Goal: Obtain resource: Download file/media

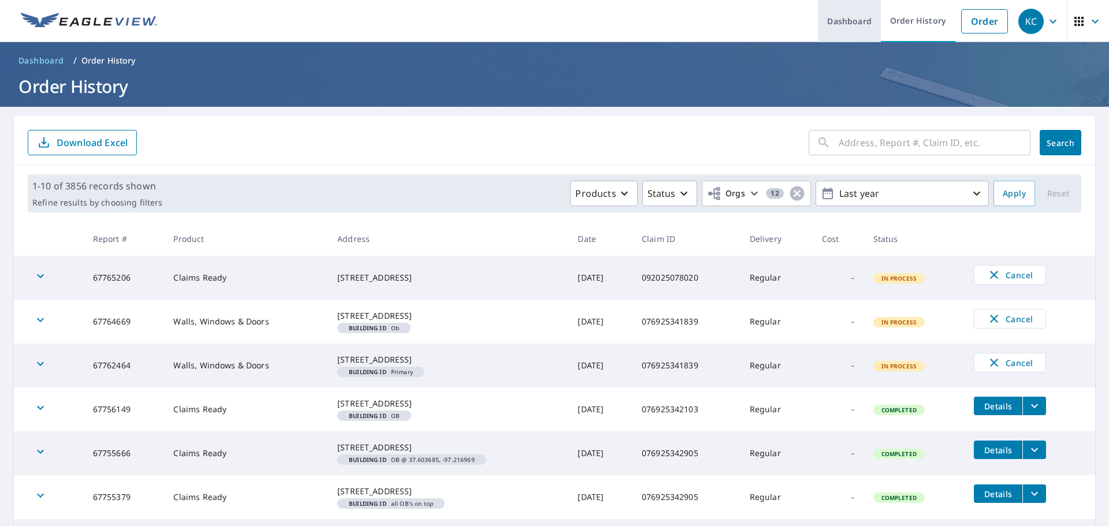
click at [835, 13] on link "Dashboard" at bounding box center [849, 21] width 63 height 42
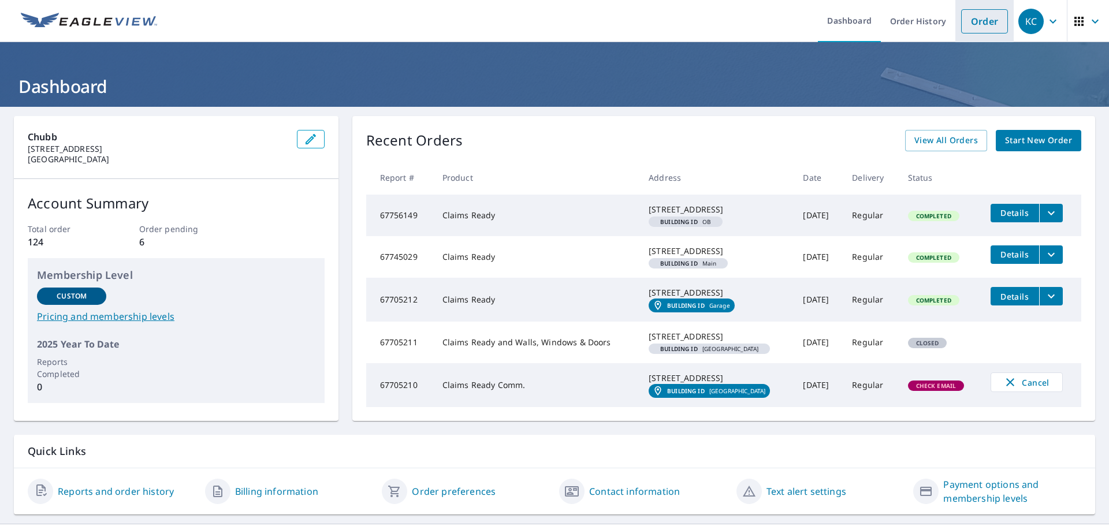
click at [982, 20] on link "Order" at bounding box center [984, 21] width 47 height 24
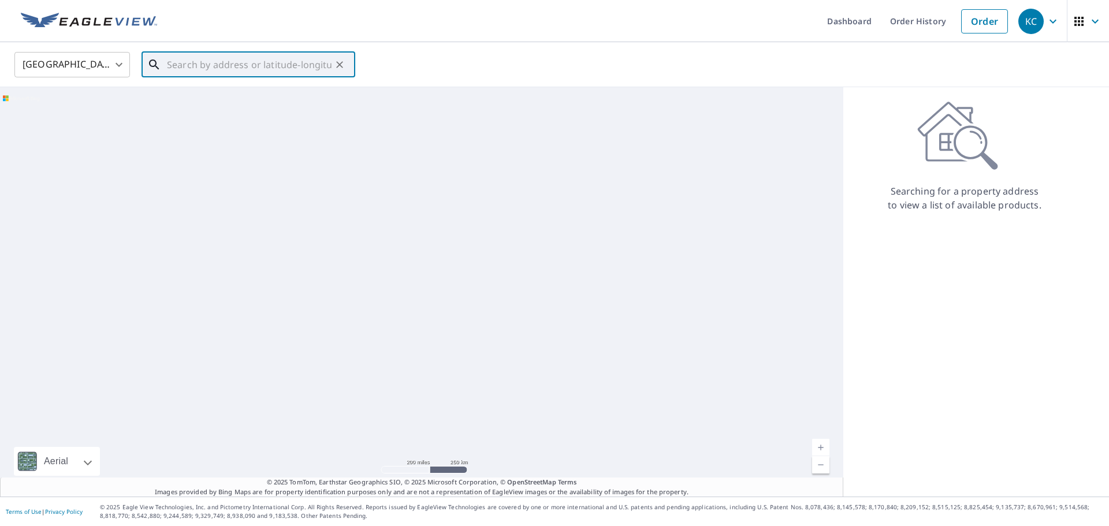
click at [172, 55] on input "text" at bounding box center [249, 65] width 165 height 32
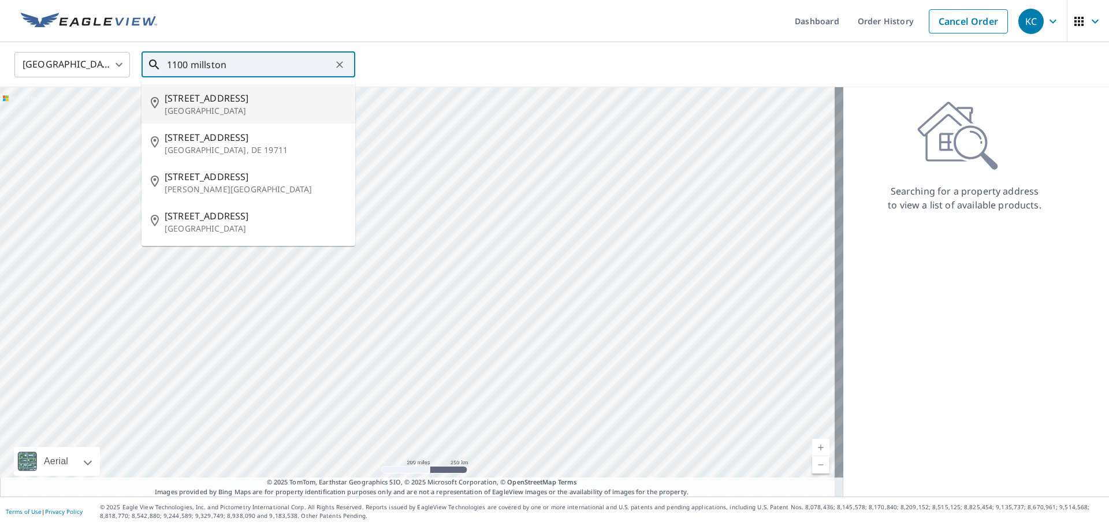
click at [195, 101] on span "[STREET_ADDRESS]" at bounding box center [255, 98] width 181 height 14
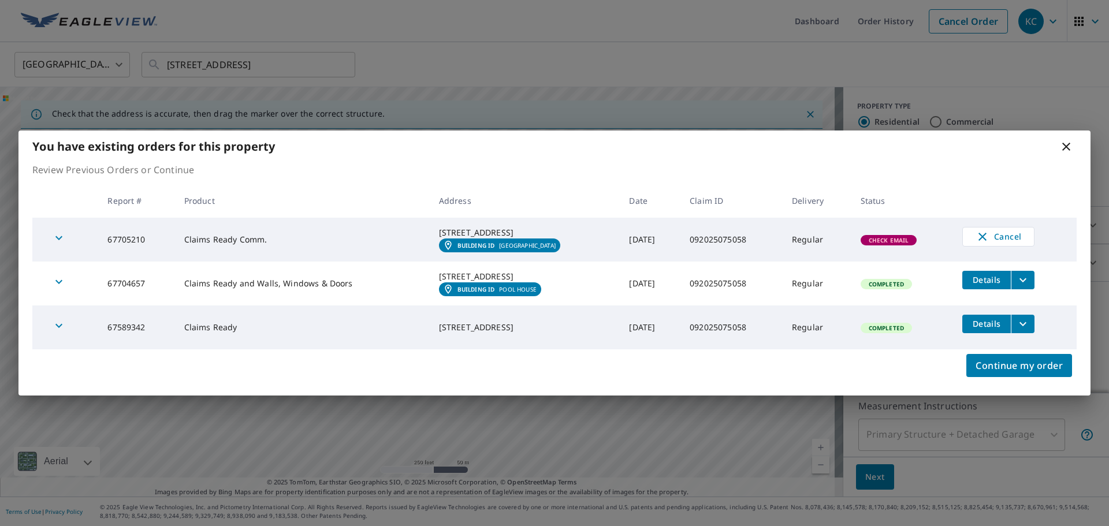
click at [1018, 280] on icon "filesDropdownBtn-67704657" at bounding box center [1023, 280] width 14 height 14
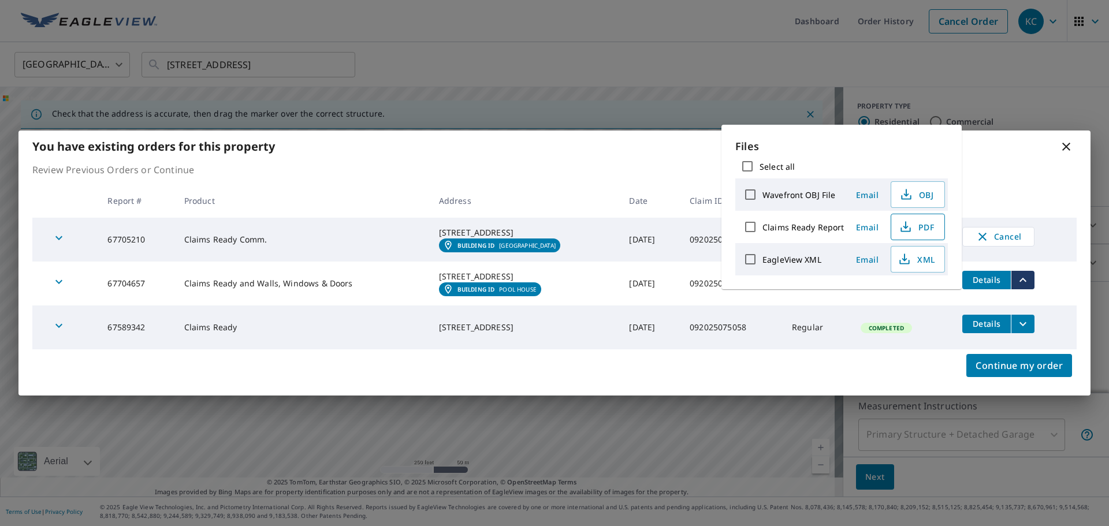
click at [931, 229] on span "PDF" at bounding box center [916, 227] width 37 height 14
click at [552, 333] on div "[STREET_ADDRESS]" at bounding box center [525, 328] width 172 height 12
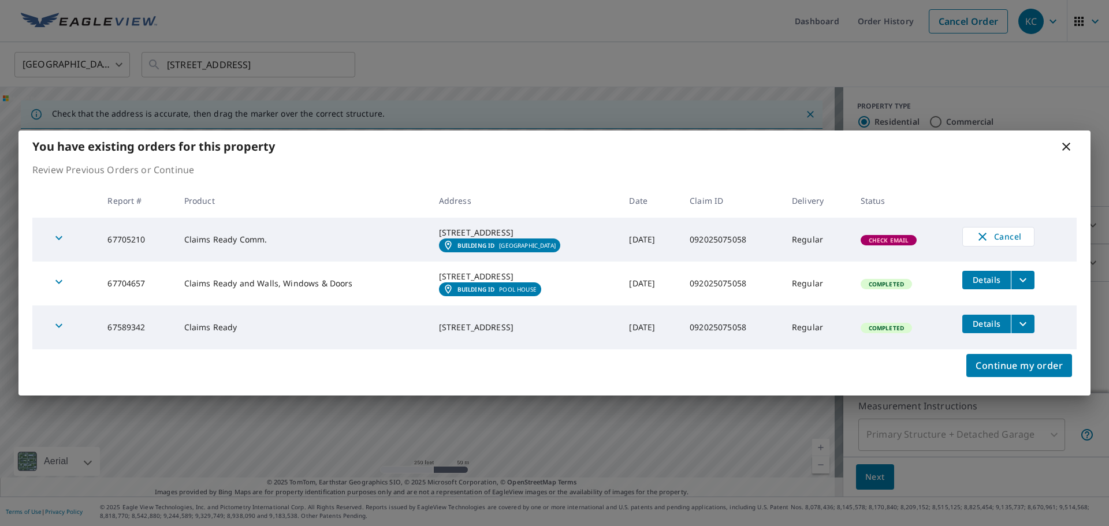
click at [55, 289] on icon "button" at bounding box center [59, 282] width 14 height 14
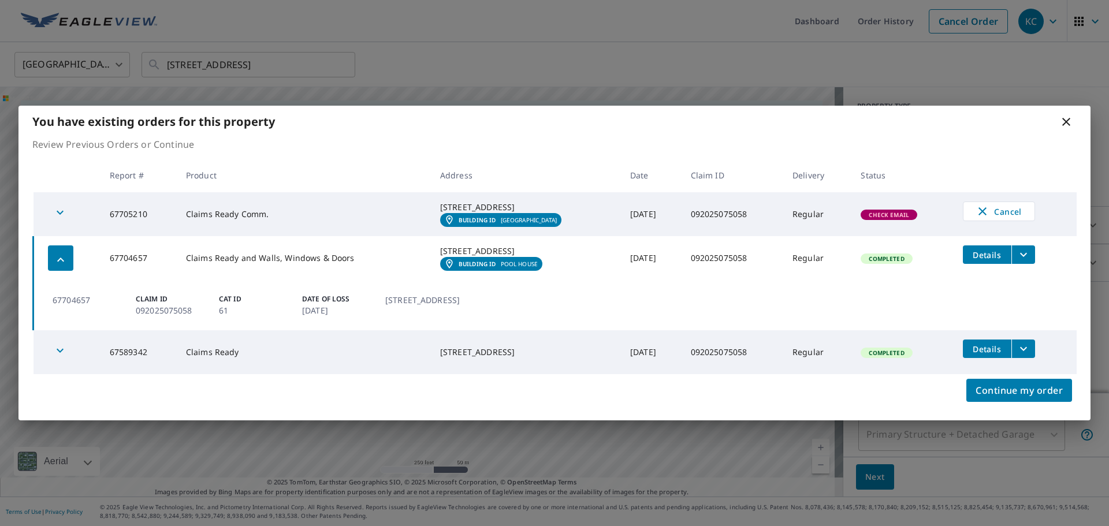
click at [59, 358] on icon "button" at bounding box center [60, 351] width 14 height 14
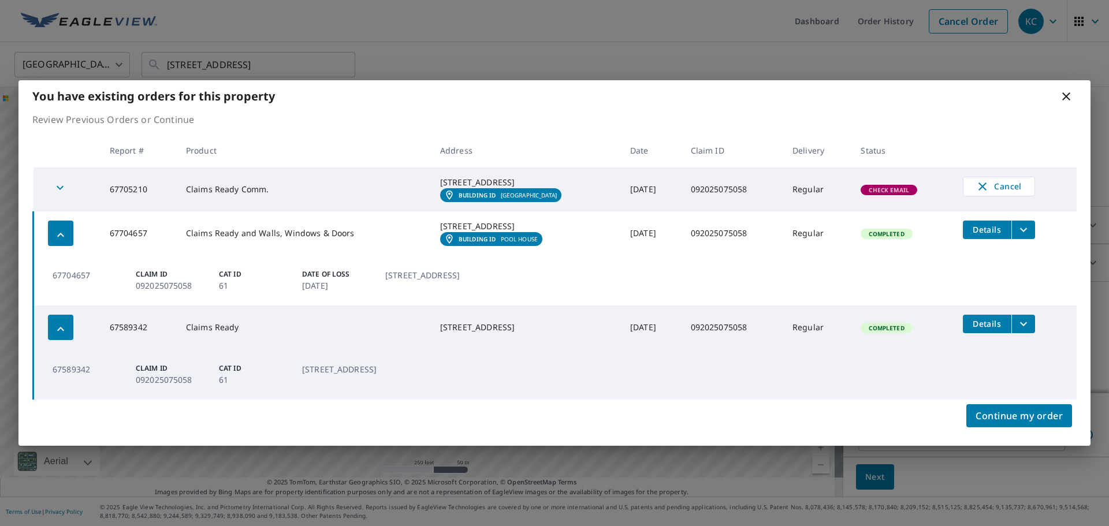
click at [1031, 333] on button "filesDropdownBtn-67589342" at bounding box center [1023, 324] width 24 height 18
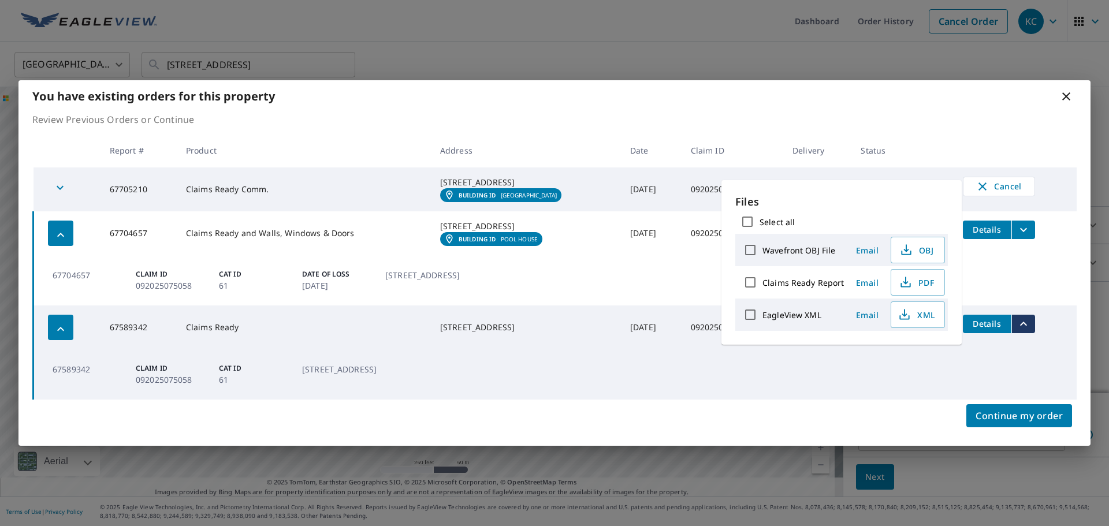
click at [530, 391] on td "67589342 Claim ID 092025075058 Cat ID [GEOGRAPHIC_DATA][STREET_ADDRESS]" at bounding box center [556, 374] width 1044 height 50
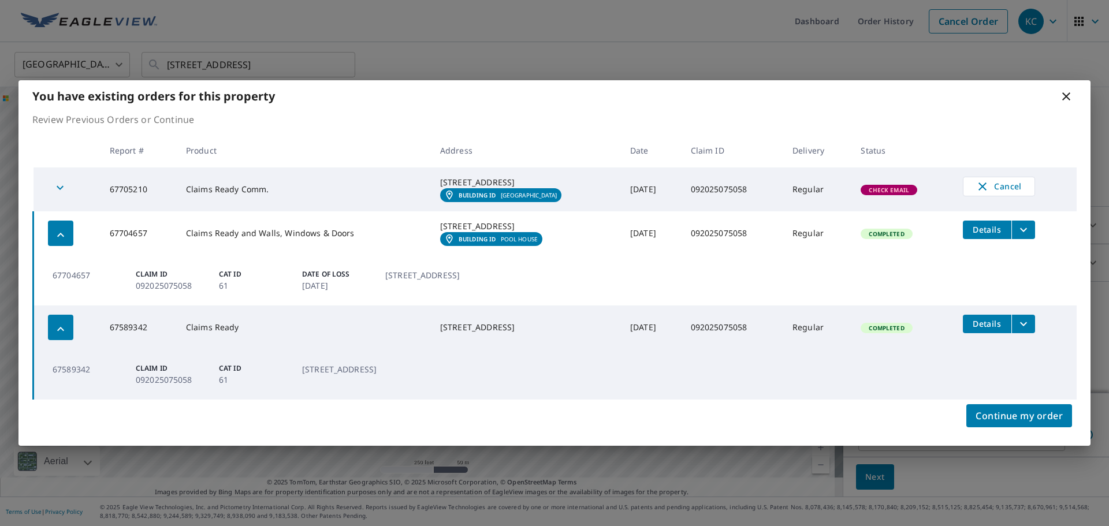
click at [650, 52] on div "You have existing orders for this property Review Previous Orders or Continue R…" at bounding box center [554, 263] width 1109 height 526
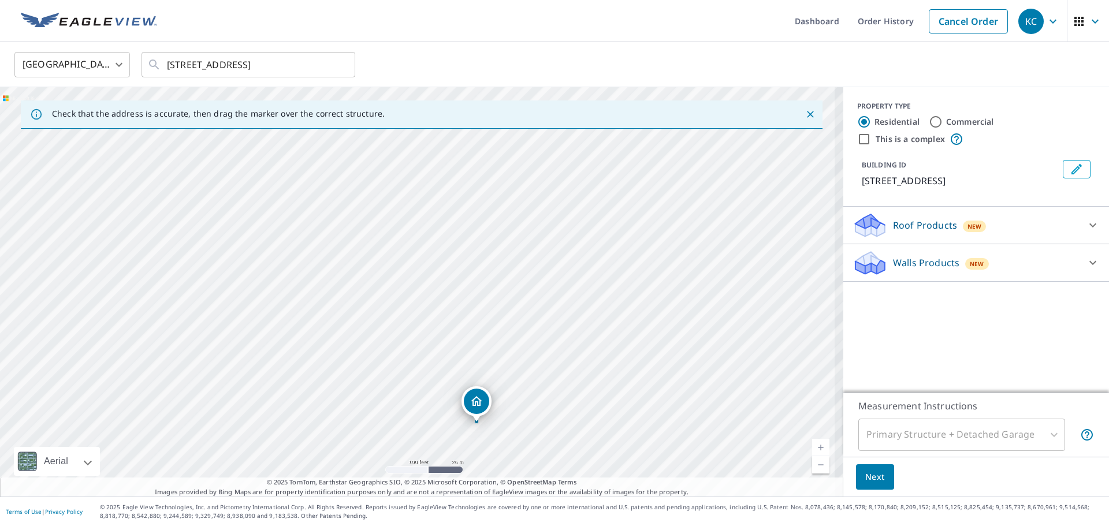
drag, startPoint x: 390, startPoint y: 223, endPoint x: 405, endPoint y: 344, distance: 121.6
click at [405, 344] on div "[STREET_ADDRESS]" at bounding box center [421, 292] width 843 height 410
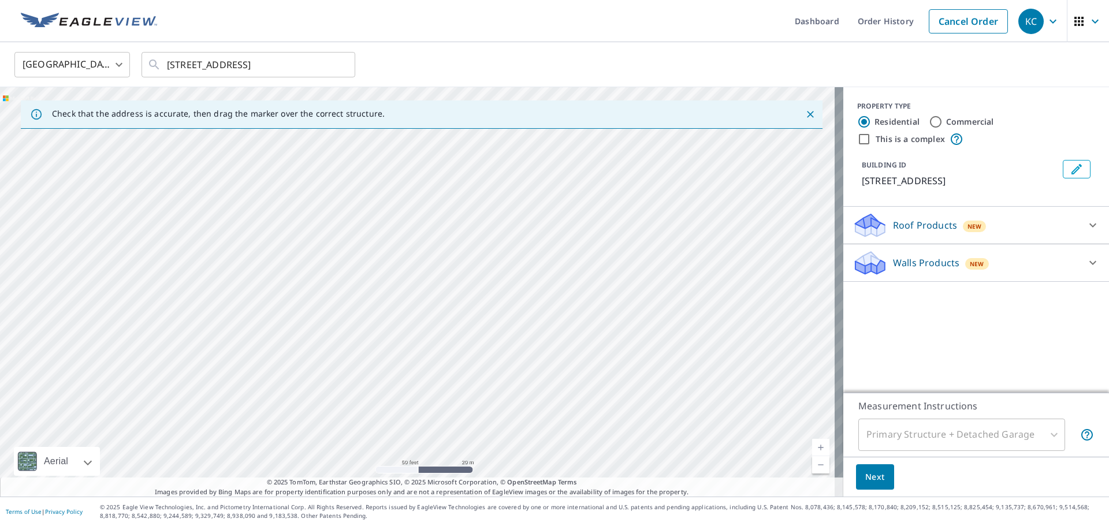
click at [386, 248] on div "[STREET_ADDRESS]" at bounding box center [421, 292] width 843 height 410
drag, startPoint x: 340, startPoint y: 267, endPoint x: 449, endPoint y: 459, distance: 220.4
click at [449, 460] on div "[STREET_ADDRESS]" at bounding box center [421, 292] width 843 height 410
drag, startPoint x: 524, startPoint y: 460, endPoint x: 338, endPoint y: 129, distance: 379.6
click at [338, 129] on div "Check that the address is accurate, then drag the marker over the correct struc…" at bounding box center [421, 292] width 843 height 410
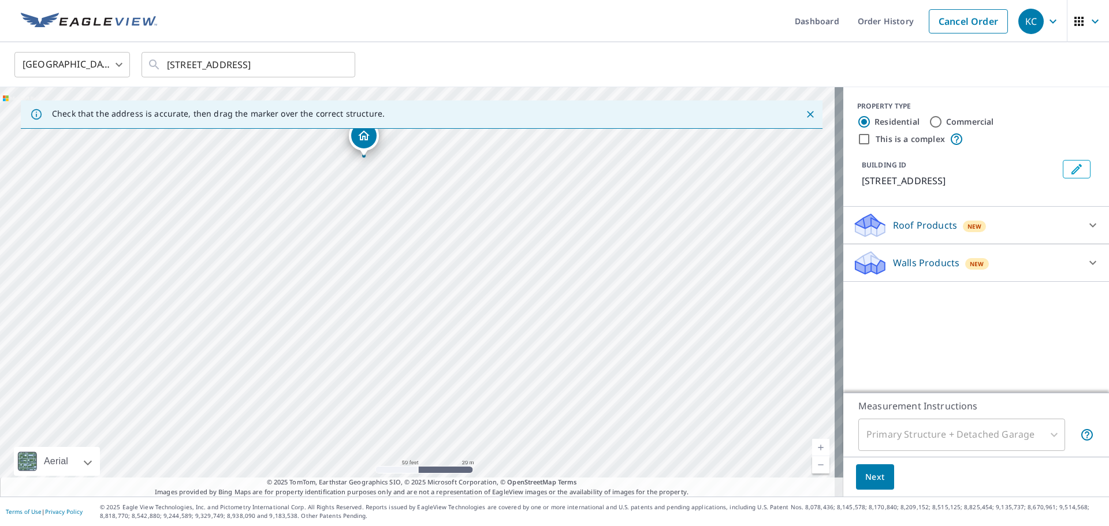
click at [331, 113] on p "Check that the address is accurate, then drag the marker over the correct struc…" at bounding box center [218, 114] width 333 height 10
click at [337, 132] on div "[STREET_ADDRESS]" at bounding box center [421, 292] width 843 height 410
click at [438, 180] on div "[STREET_ADDRESS]" at bounding box center [421, 292] width 843 height 410
drag, startPoint x: 537, startPoint y: 353, endPoint x: 469, endPoint y: 371, distance: 70.1
click at [469, 371] on div "[STREET_ADDRESS]" at bounding box center [421, 292] width 843 height 410
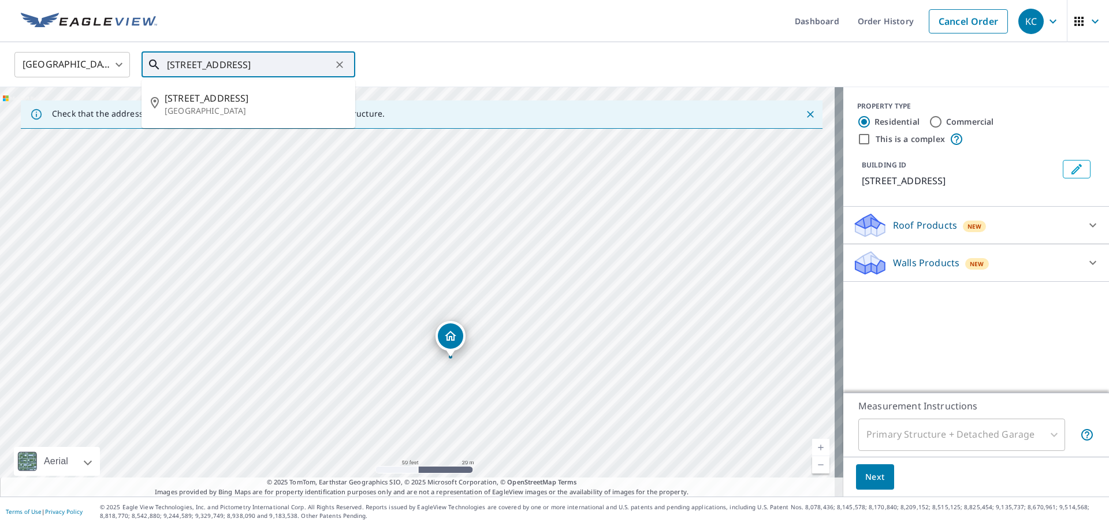
drag, startPoint x: 169, startPoint y: 64, endPoint x: 575, endPoint y: 29, distance: 408.1
click at [573, 29] on div "Dashboard Order History Cancel Order KC [GEOGRAPHIC_DATA] [GEOGRAPHIC_DATA] ​ […" at bounding box center [554, 263] width 1109 height 526
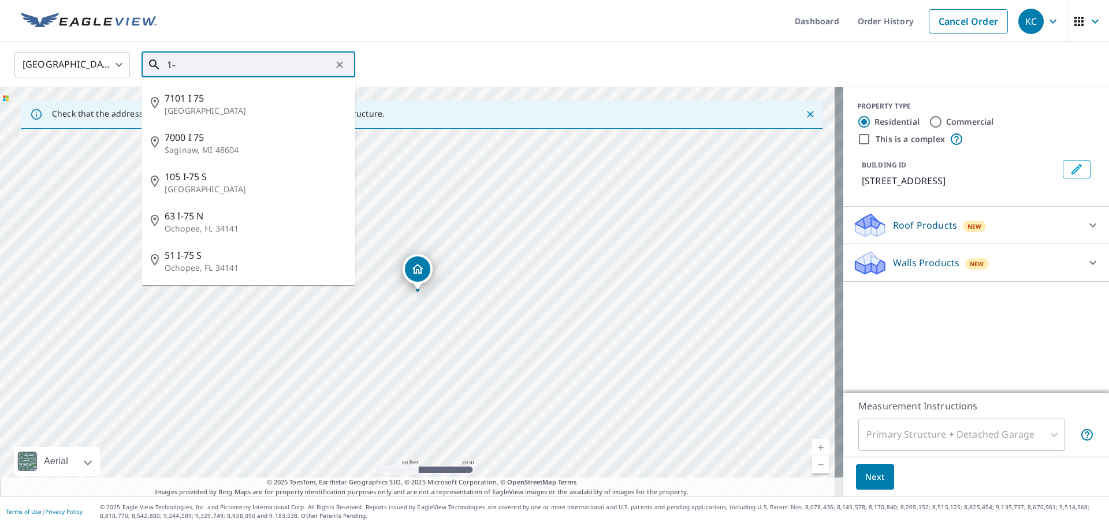
type input "1"
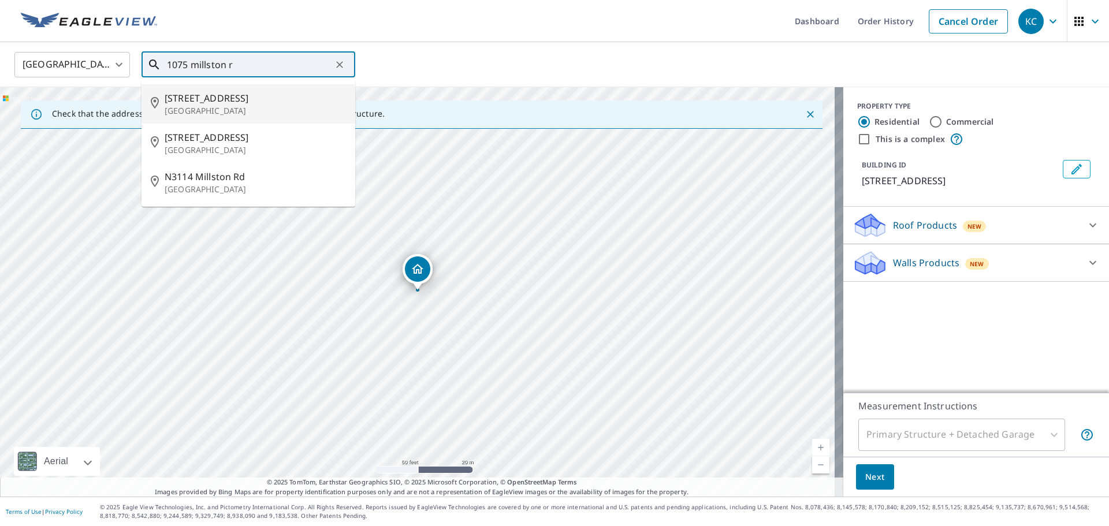
drag, startPoint x: 193, startPoint y: 65, endPoint x: 352, endPoint y: 47, distance: 160.4
click at [352, 47] on div "[GEOGRAPHIC_DATA] [GEOGRAPHIC_DATA] ​ 1075 millston r ​ [STREET_ADDRESS][GEOGRA…" at bounding box center [554, 64] width 1109 height 45
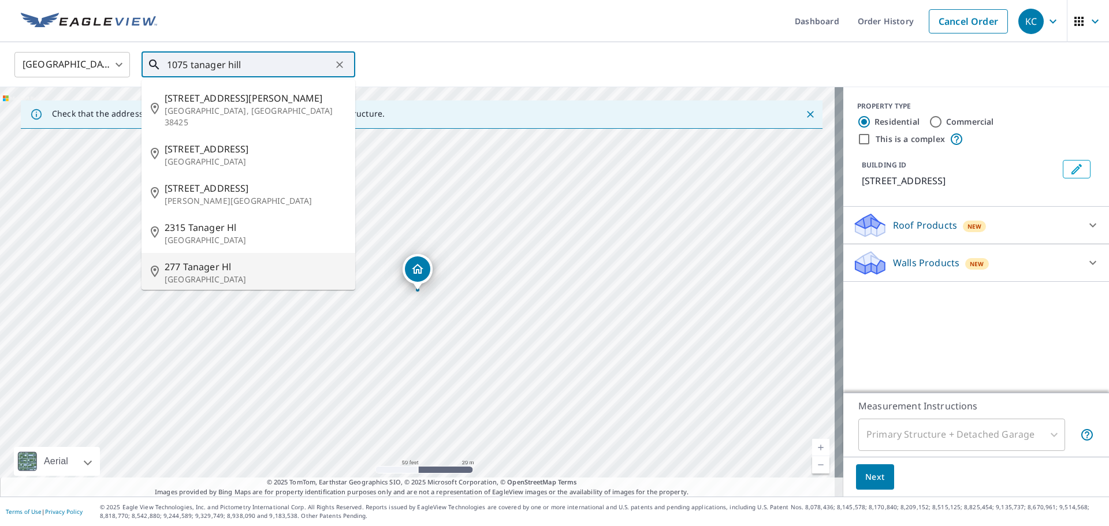
click at [273, 349] on div "[STREET_ADDRESS]" at bounding box center [421, 292] width 843 height 410
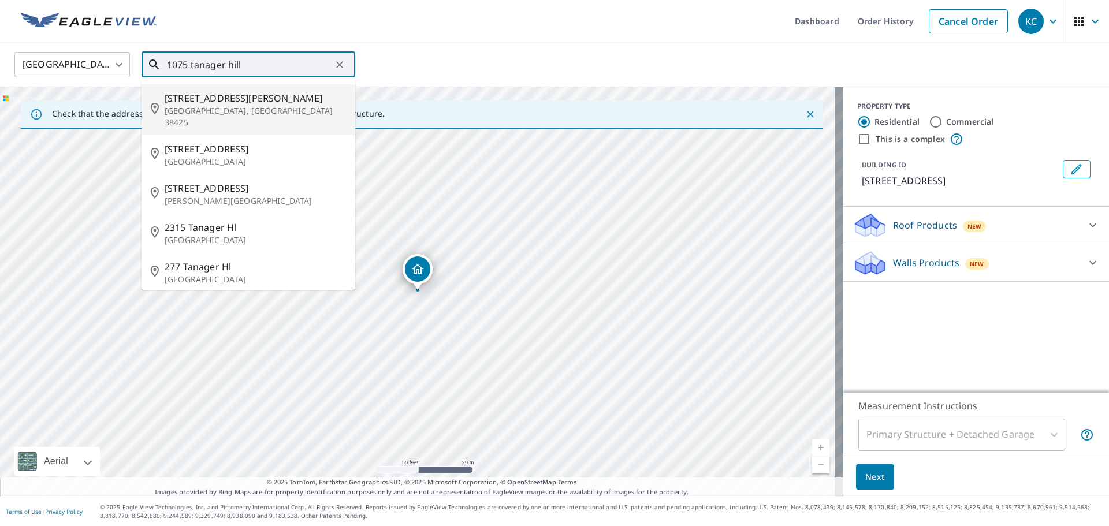
click at [274, 65] on input "1075 tanager hill" at bounding box center [249, 65] width 165 height 32
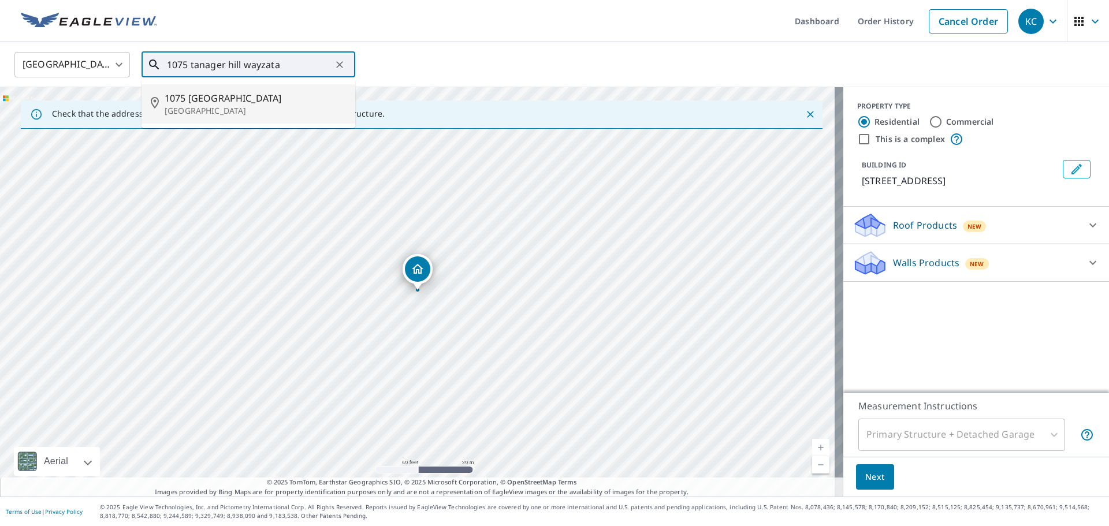
click at [213, 107] on p "[GEOGRAPHIC_DATA]" at bounding box center [255, 111] width 181 height 12
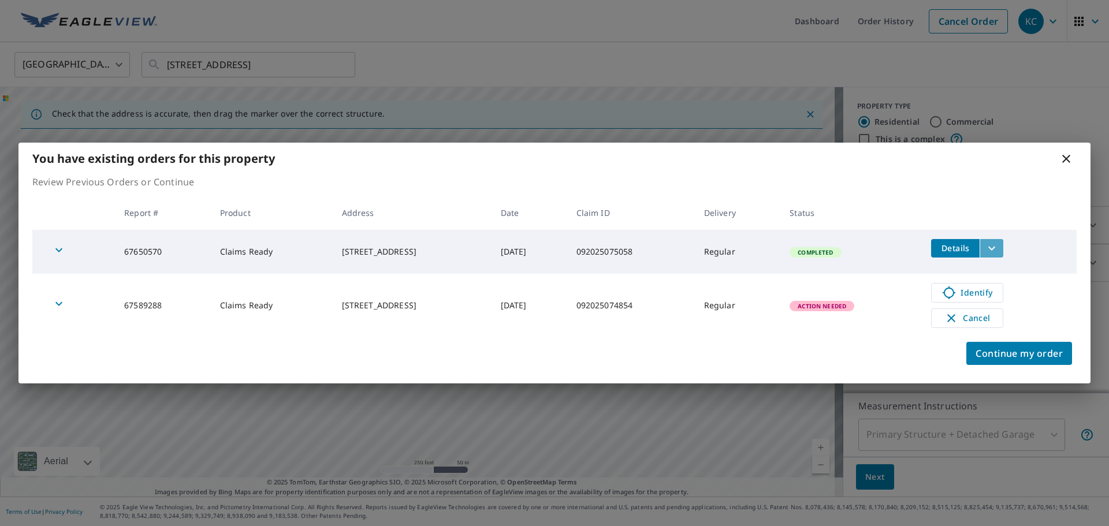
click at [999, 246] on icon "filesDropdownBtn-67650570" at bounding box center [992, 248] width 14 height 14
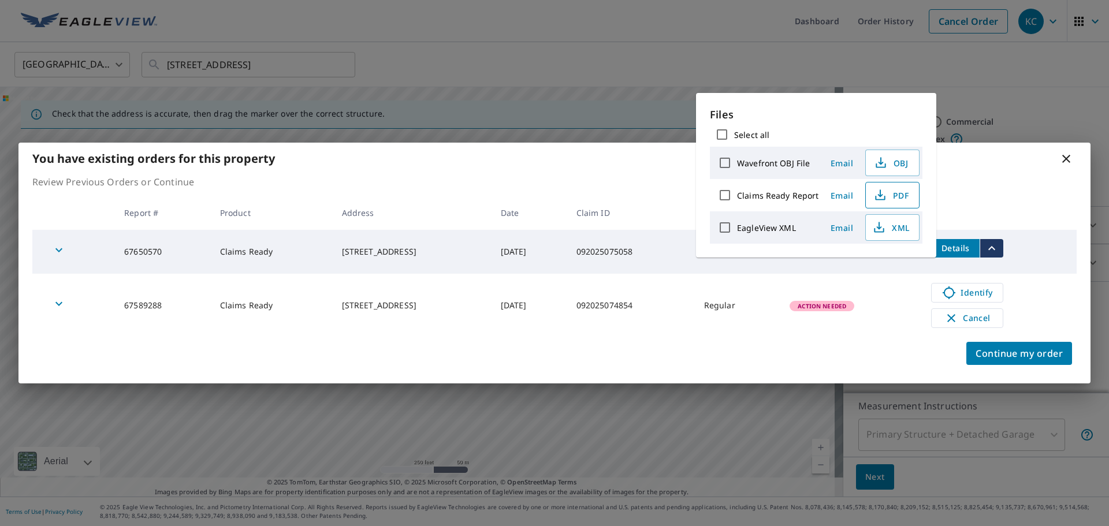
click at [903, 196] on span "PDF" at bounding box center [891, 195] width 37 height 14
click at [419, 107] on div "You have existing orders for this property Review Previous Orders or Continue R…" at bounding box center [554, 263] width 1109 height 526
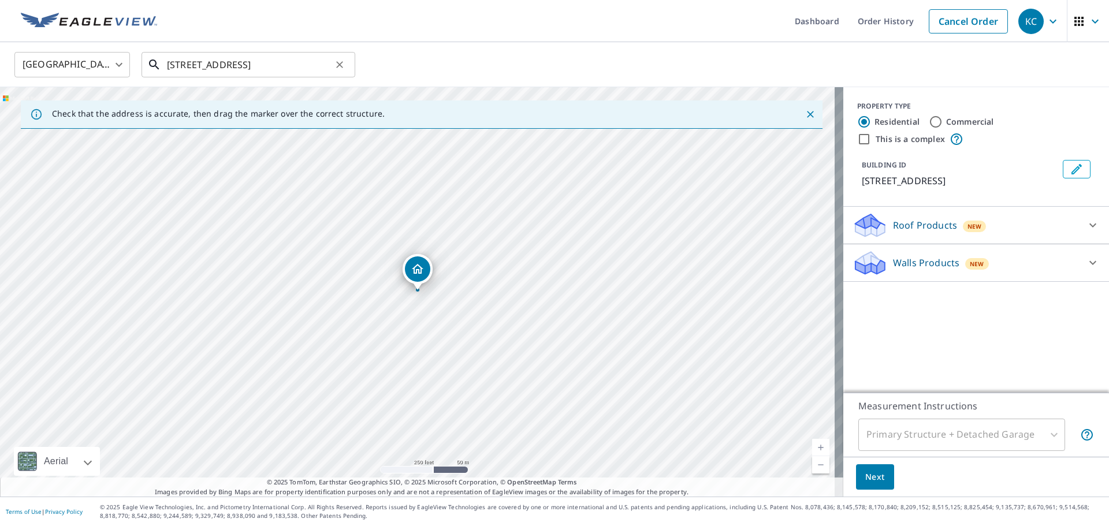
click at [180, 66] on input "[STREET_ADDRESS]" at bounding box center [249, 65] width 165 height 32
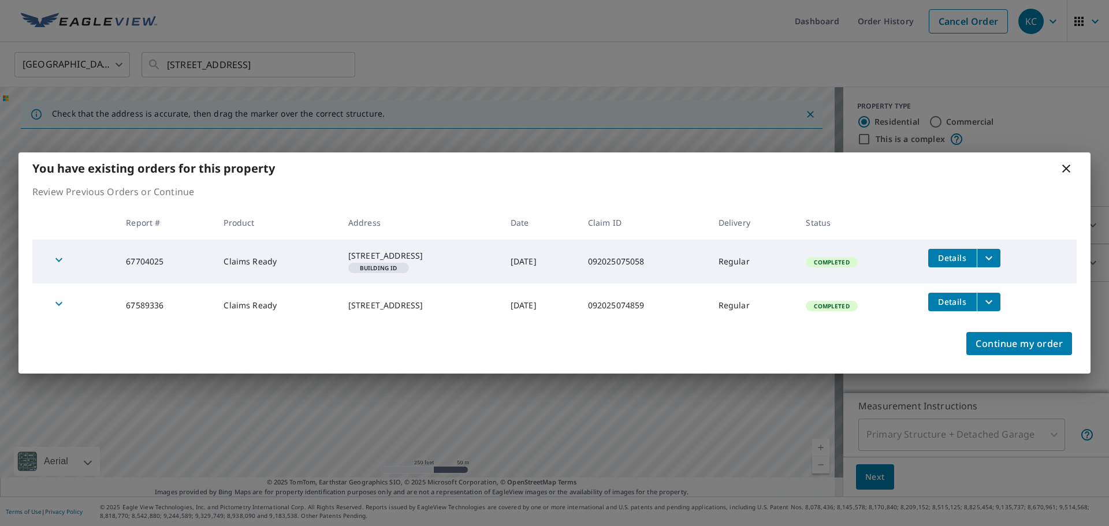
click at [996, 254] on icon "filesDropdownBtn-67704025" at bounding box center [989, 258] width 14 height 14
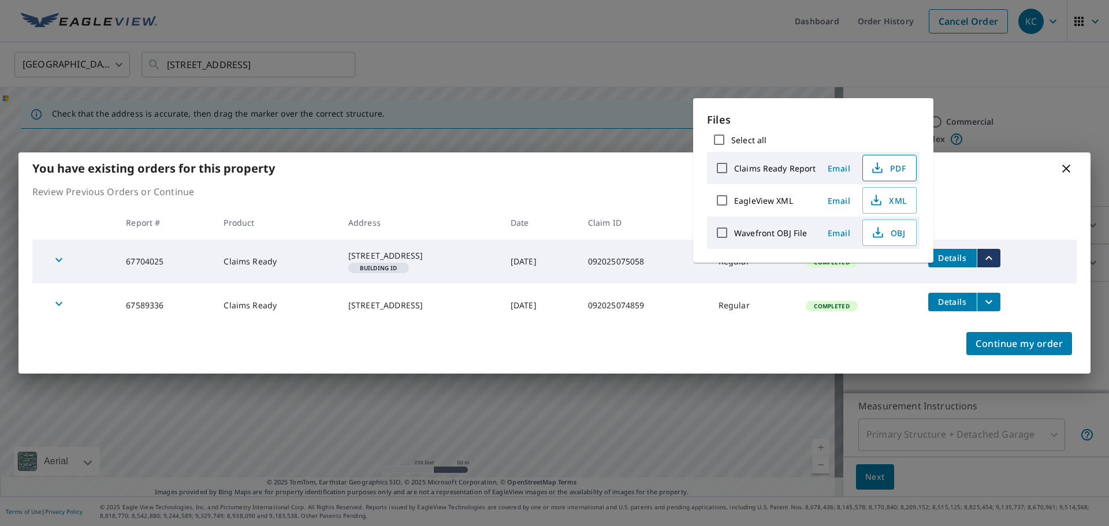
click at [892, 165] on span "PDF" at bounding box center [888, 168] width 37 height 14
click at [990, 305] on icon "filesDropdownBtn-67589336" at bounding box center [989, 302] width 14 height 14
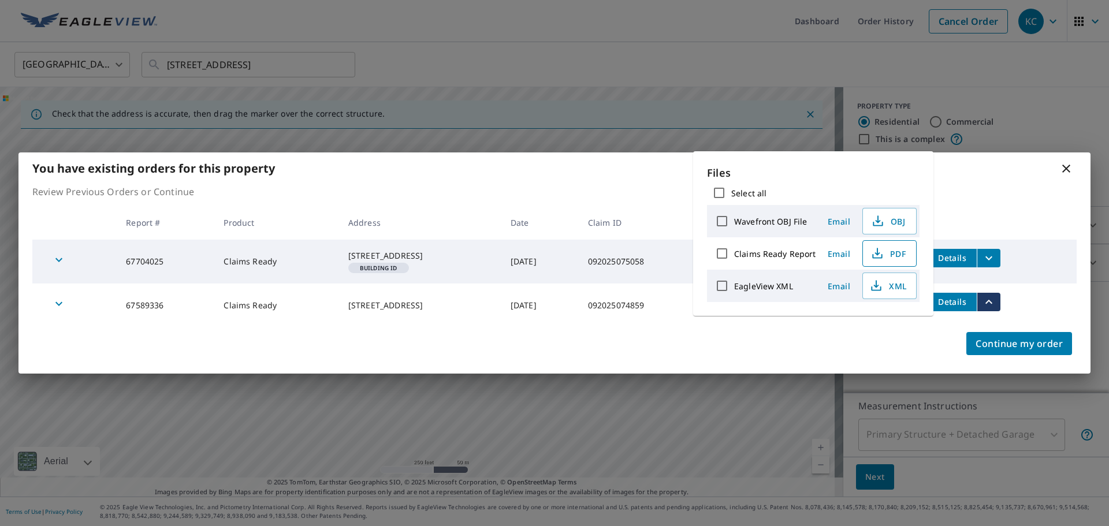
click at [895, 247] on span "PDF" at bounding box center [888, 254] width 37 height 14
click at [219, 100] on div "You have existing orders for this property Review Previous Orders or Continue R…" at bounding box center [554, 263] width 1109 height 526
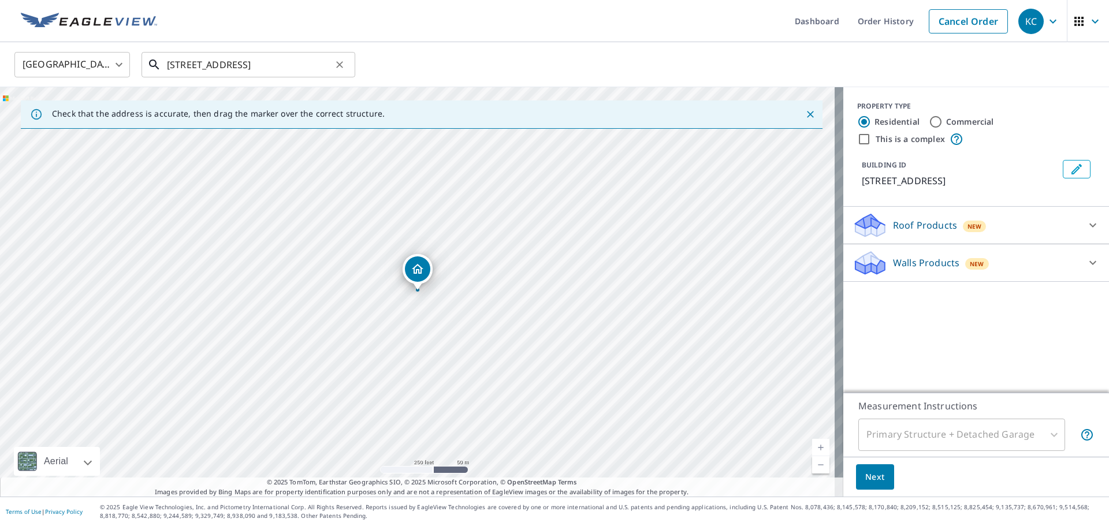
click at [184, 60] on input "[STREET_ADDRESS]" at bounding box center [249, 65] width 165 height 32
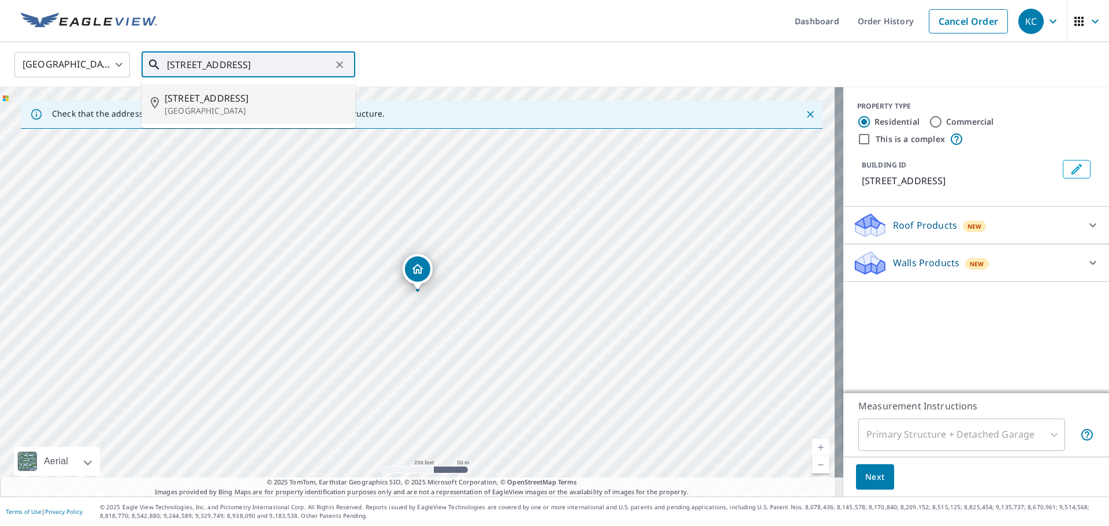
click at [185, 101] on span "[STREET_ADDRESS]" at bounding box center [255, 98] width 181 height 14
type input "[STREET_ADDRESS]"
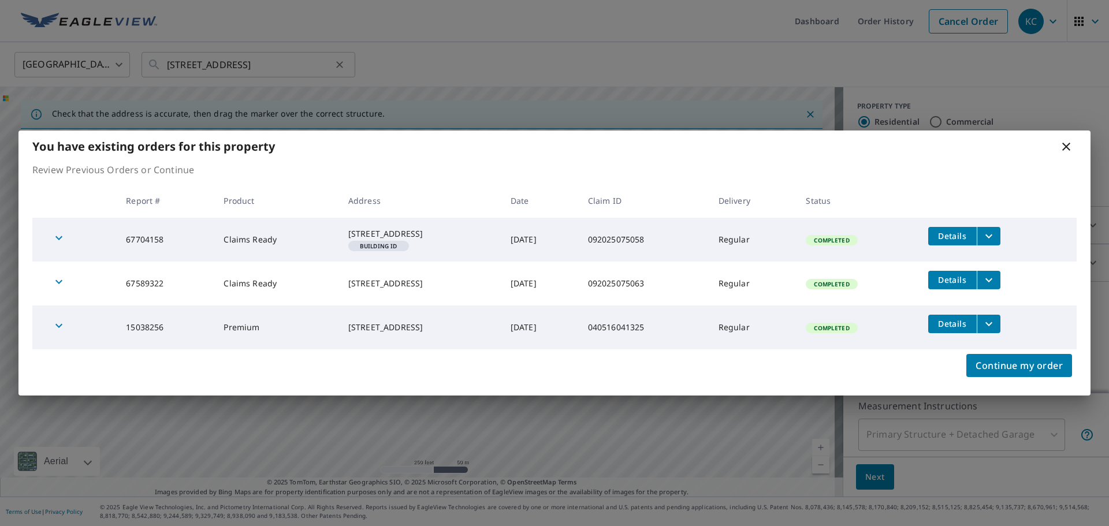
click at [340, 62] on div "You have existing orders for this property Review Previous Orders or Continue R…" at bounding box center [554, 263] width 1109 height 526
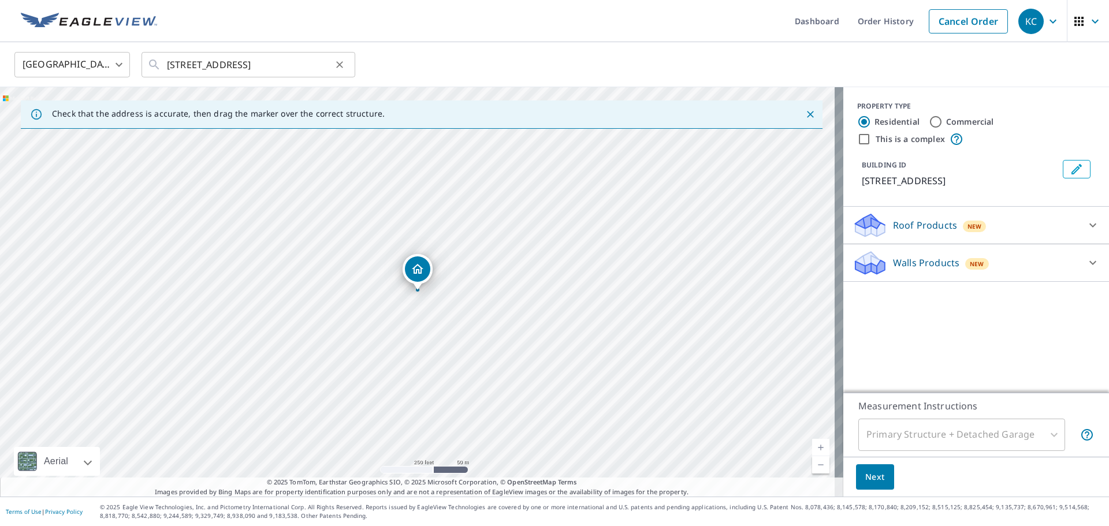
click at [340, 62] on icon "Clear" at bounding box center [340, 65] width 12 height 12
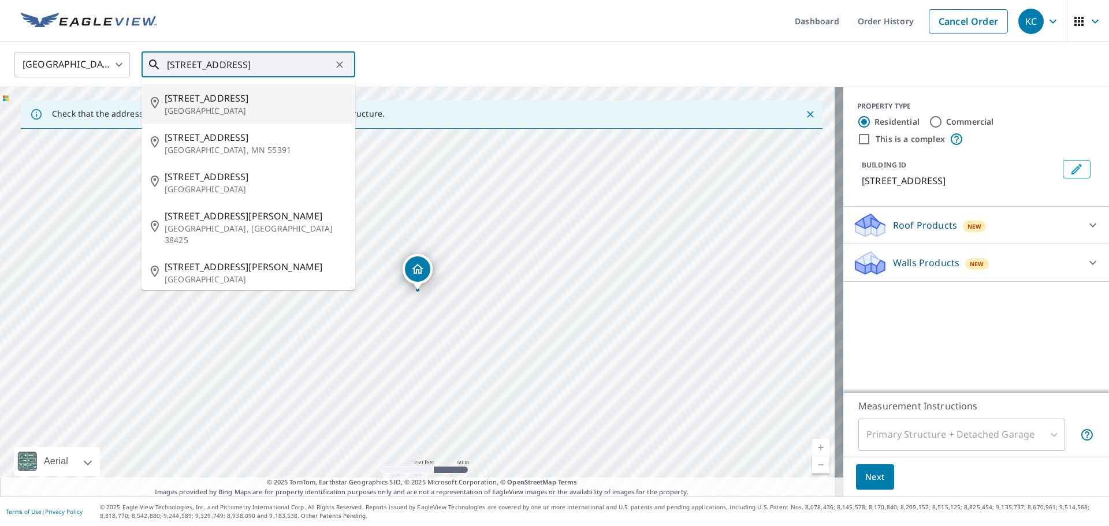
click at [234, 103] on span "[STREET_ADDRESS]" at bounding box center [255, 98] width 181 height 14
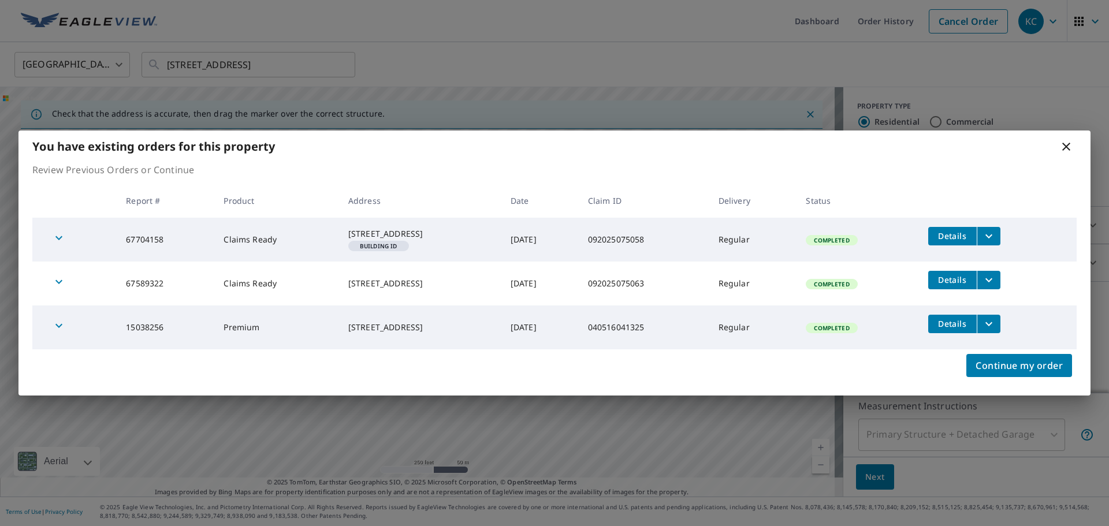
click at [992, 234] on icon "filesDropdownBtn-67704158" at bounding box center [988, 236] width 7 height 4
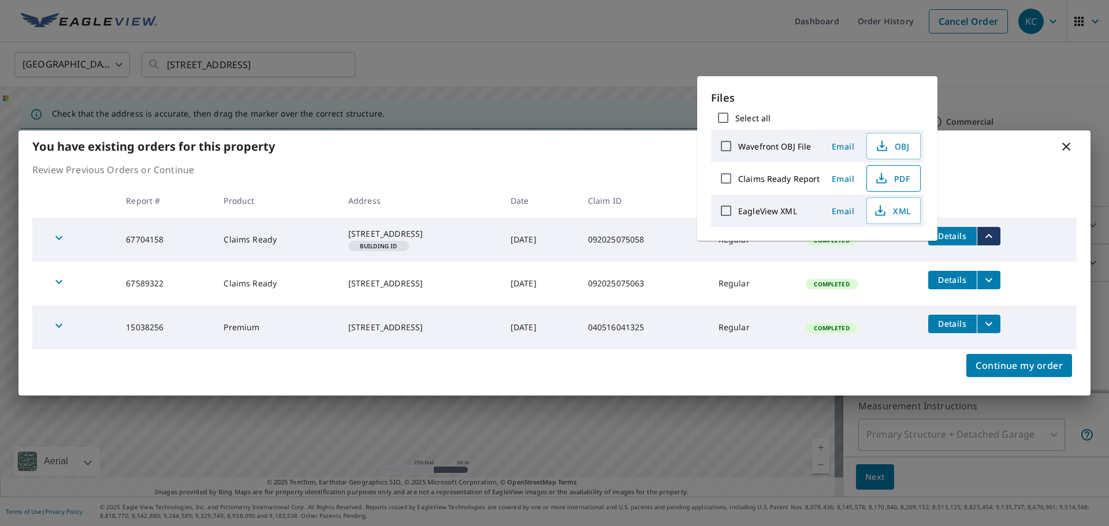
click at [903, 176] on span "PDF" at bounding box center [892, 179] width 37 height 14
click at [514, 64] on div "You have existing orders for this property Review Previous Orders or Continue R…" at bounding box center [554, 263] width 1109 height 526
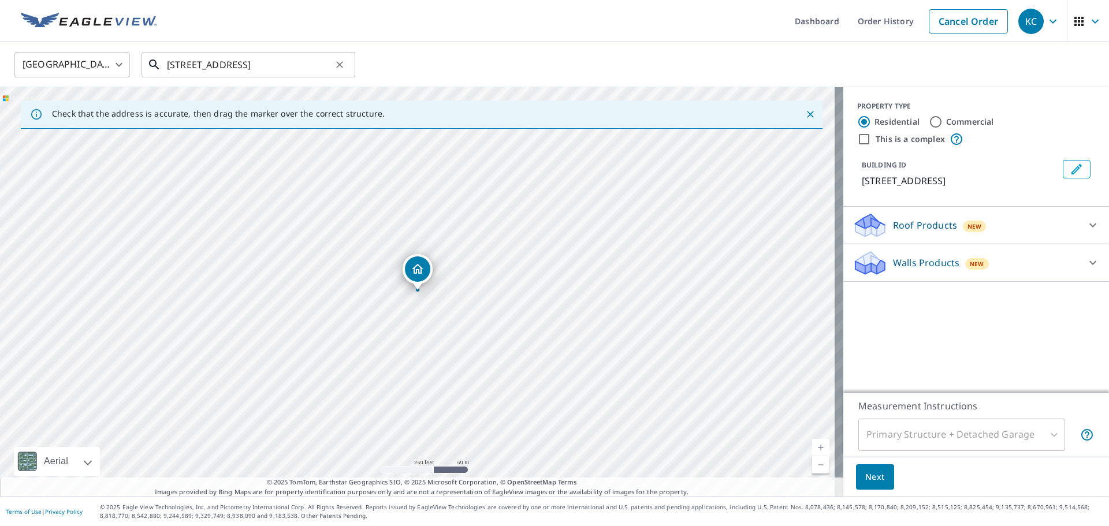
click at [172, 59] on input "[STREET_ADDRESS]" at bounding box center [249, 65] width 165 height 32
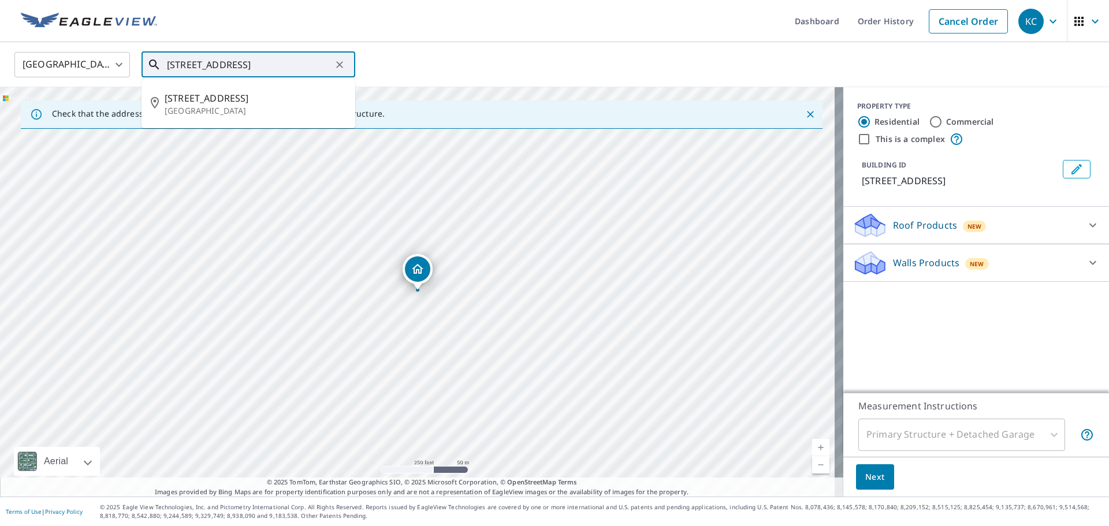
scroll to position [0, 2]
drag, startPoint x: 167, startPoint y: 66, endPoint x: 688, endPoint y: 38, distance: 521.7
click at [688, 38] on div "Dashboard Order History Cancel Order KC [GEOGRAPHIC_DATA] [GEOGRAPHIC_DATA] ​ […" at bounding box center [554, 263] width 1109 height 526
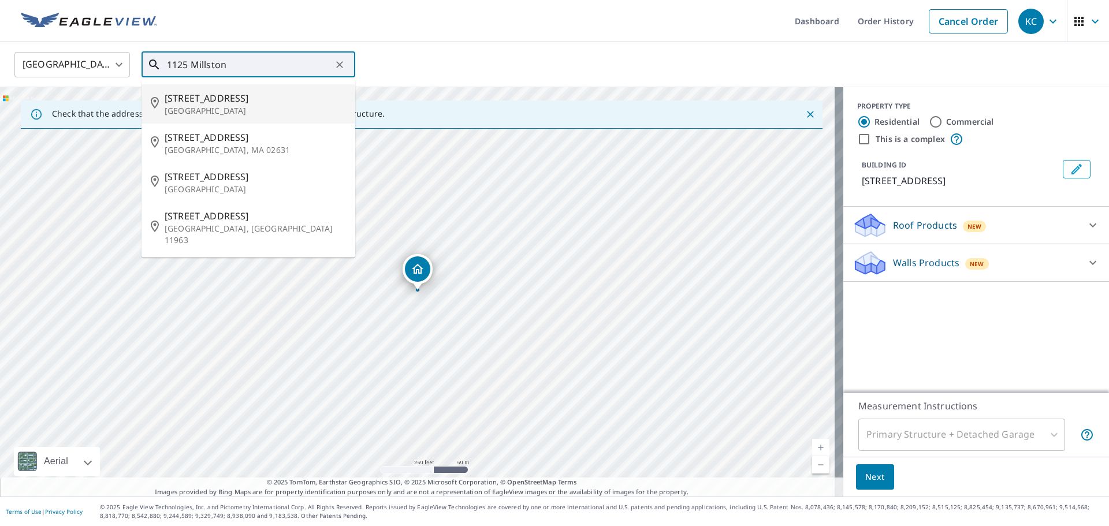
click at [200, 107] on p "[GEOGRAPHIC_DATA]" at bounding box center [255, 111] width 181 height 12
type input "[STREET_ADDRESS]"
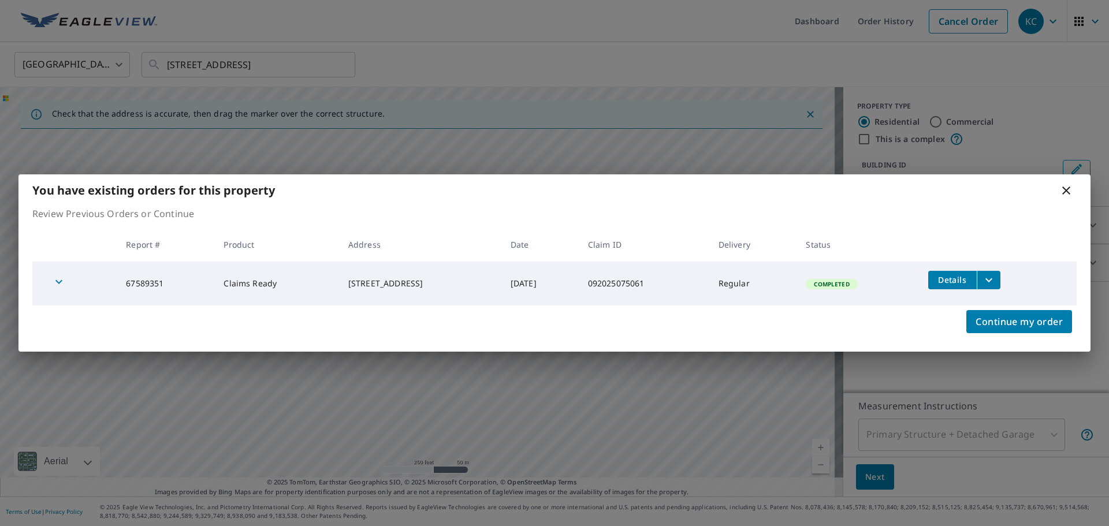
click at [996, 282] on icon "filesDropdownBtn-67589351" at bounding box center [989, 280] width 14 height 14
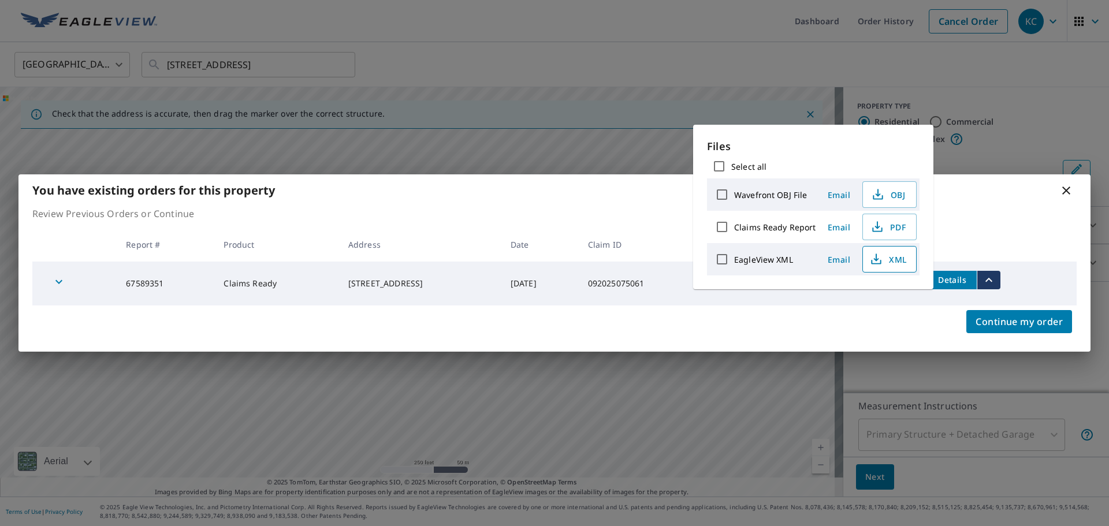
click at [893, 265] on span "XML" at bounding box center [888, 259] width 37 height 14
click at [894, 222] on span "PDF" at bounding box center [888, 227] width 37 height 14
